Goal: Task Accomplishment & Management: Use online tool/utility

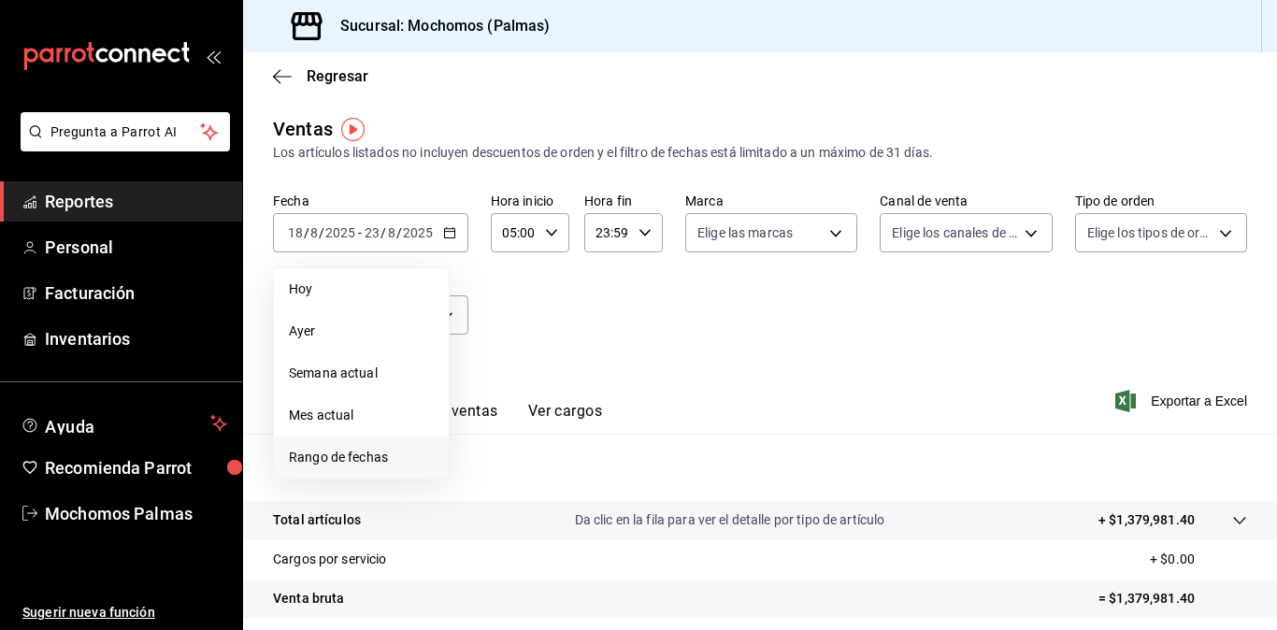
click at [363, 453] on span "Rango de fechas" at bounding box center [361, 458] width 145 height 20
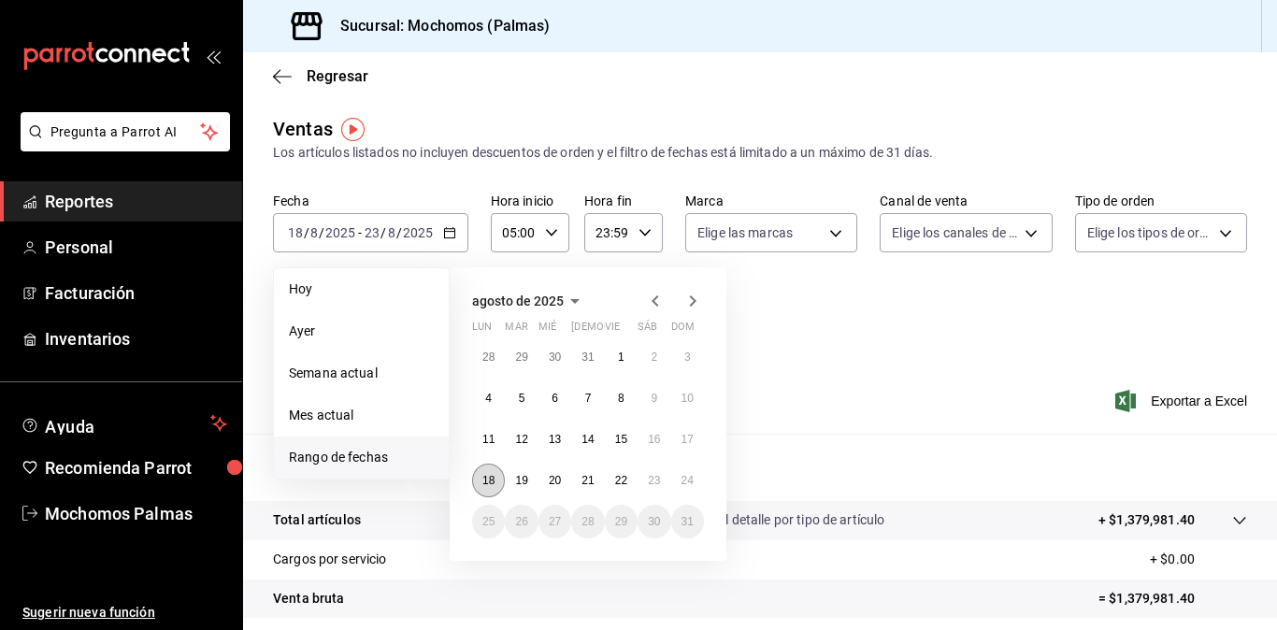
click at [491, 479] on abbr "18" at bounding box center [488, 480] width 12 height 13
click at [690, 478] on abbr "24" at bounding box center [687, 480] width 12 height 13
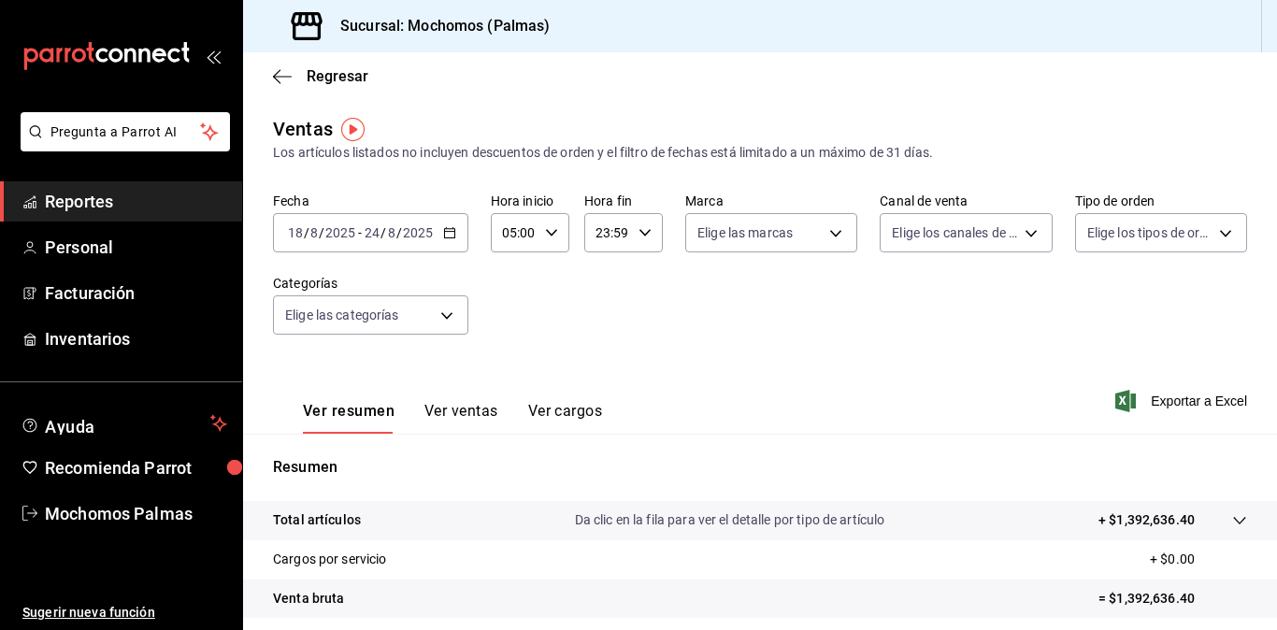
click at [639, 232] on \(Stroke\) "button" at bounding box center [644, 232] width 11 height 7
click at [711, 361] on div at bounding box center [638, 315] width 1277 height 630
click at [449, 233] on icon "button" at bounding box center [449, 232] width 13 height 13
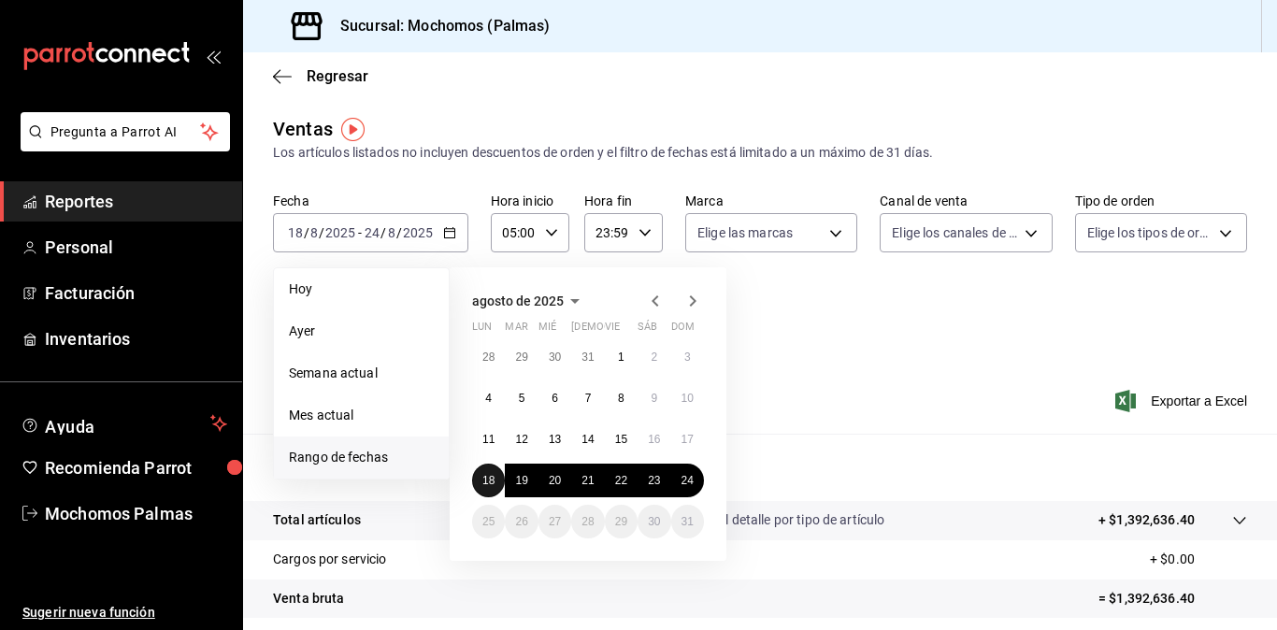
click at [488, 473] on button "18" at bounding box center [488, 481] width 33 height 34
click at [699, 479] on button "24" at bounding box center [687, 481] width 33 height 34
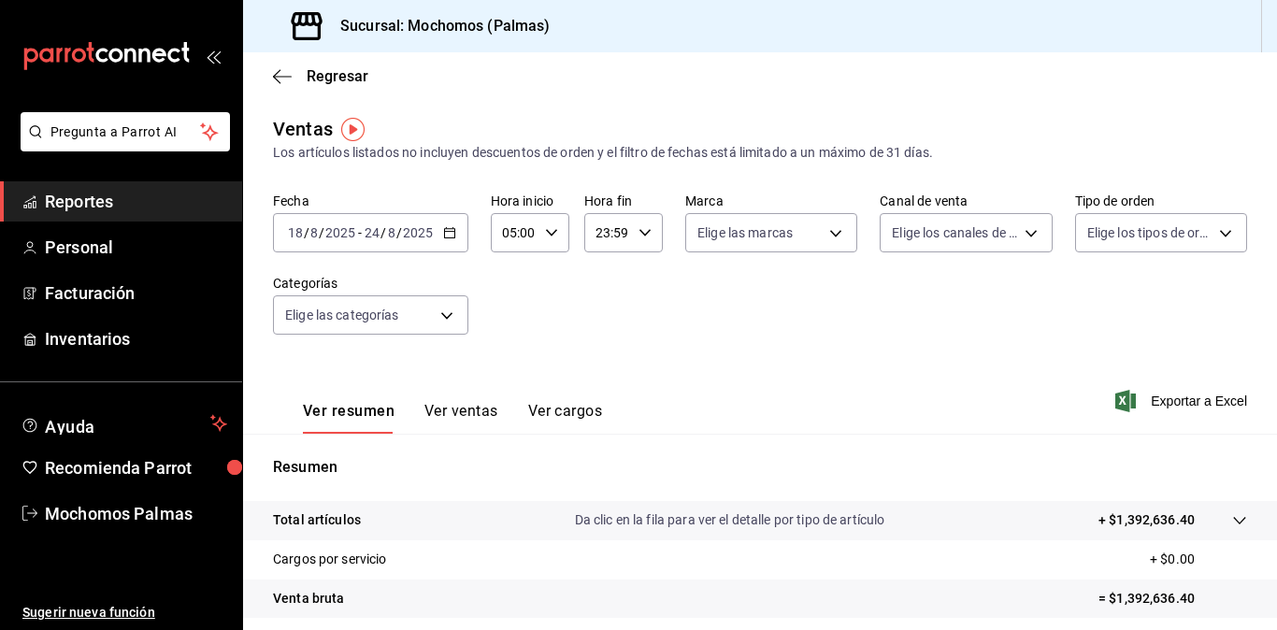
click at [724, 373] on div "Ver resumen Ver ventas Ver cargos Exportar a Excel" at bounding box center [760, 395] width 1034 height 77
click at [1152, 402] on span "Exportar a Excel" at bounding box center [1183, 401] width 128 height 22
